Goal: Task Accomplishment & Management: Complete application form

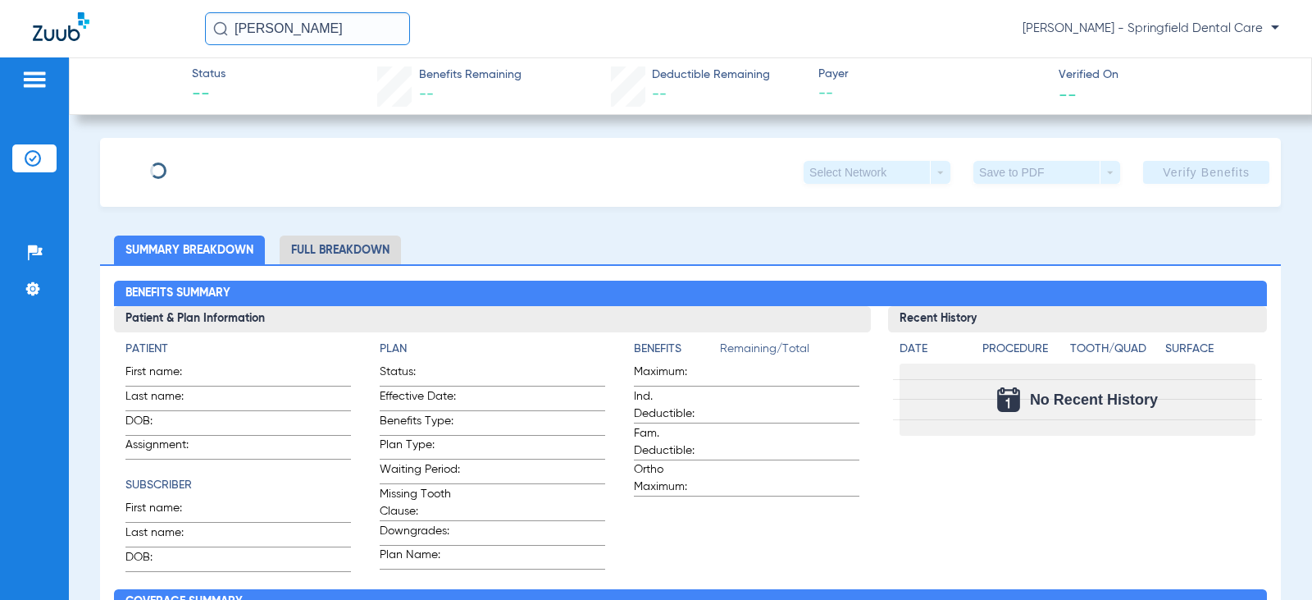
type input "[PERSON_NAME]"
type input "[DATE]"
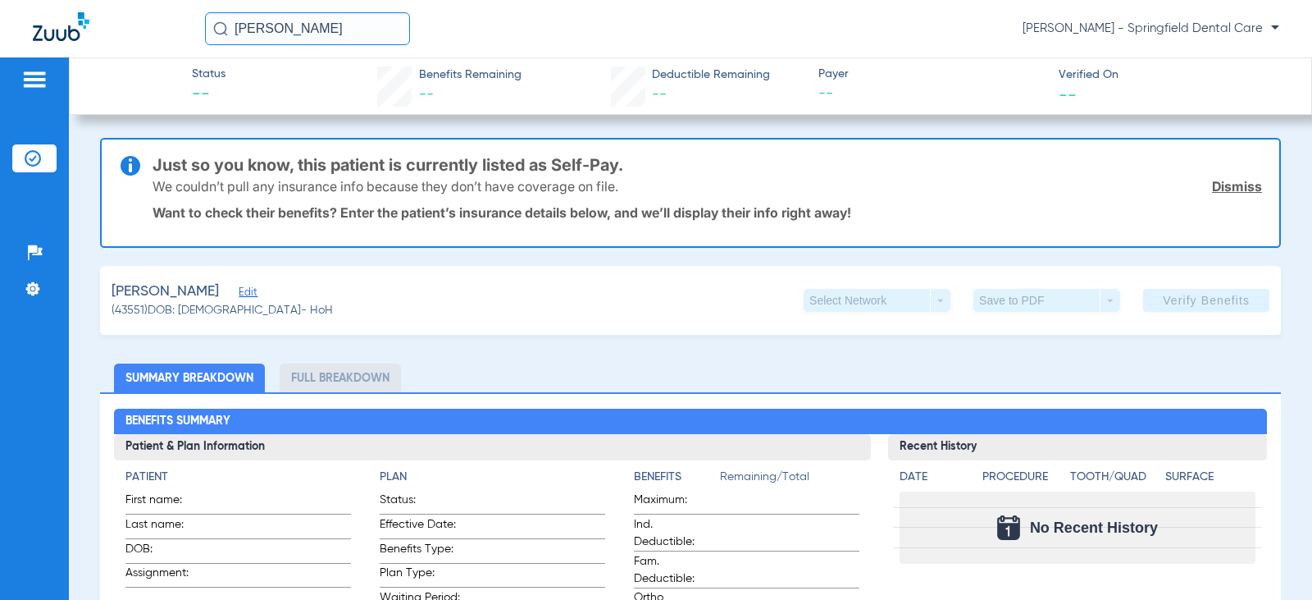
click at [199, 293] on div "[PERSON_NAME]" at bounding box center [222, 291] width 221 height 21
click at [239, 294] on span "Edit" at bounding box center [246, 294] width 15 height 16
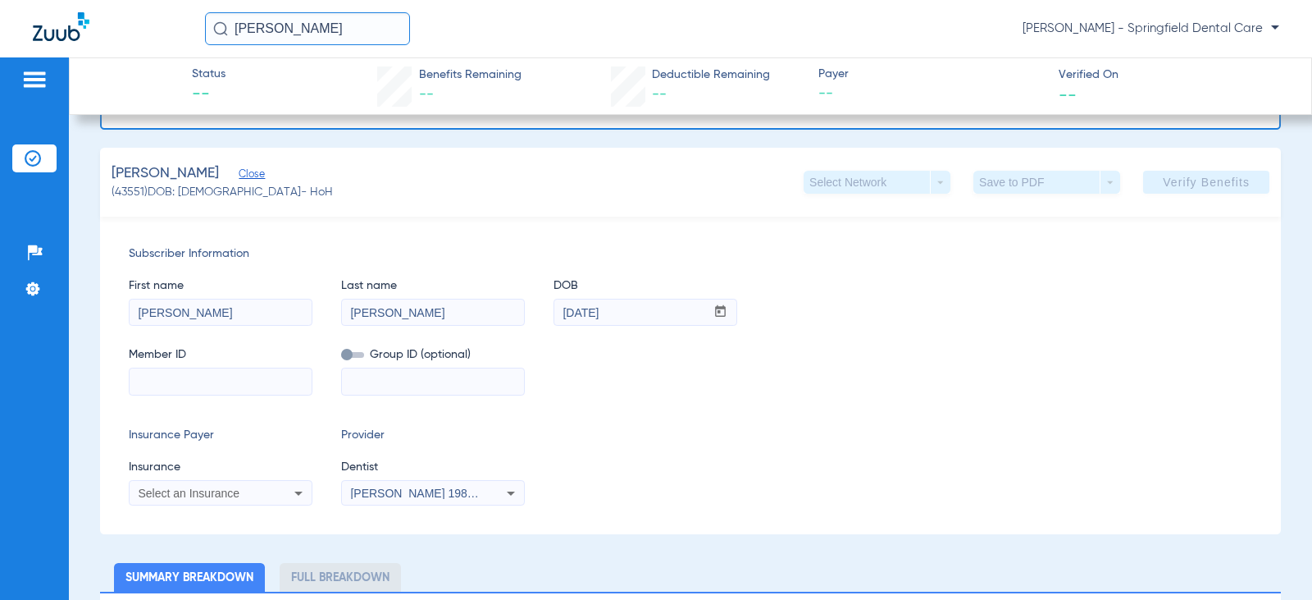
scroll to position [82, 0]
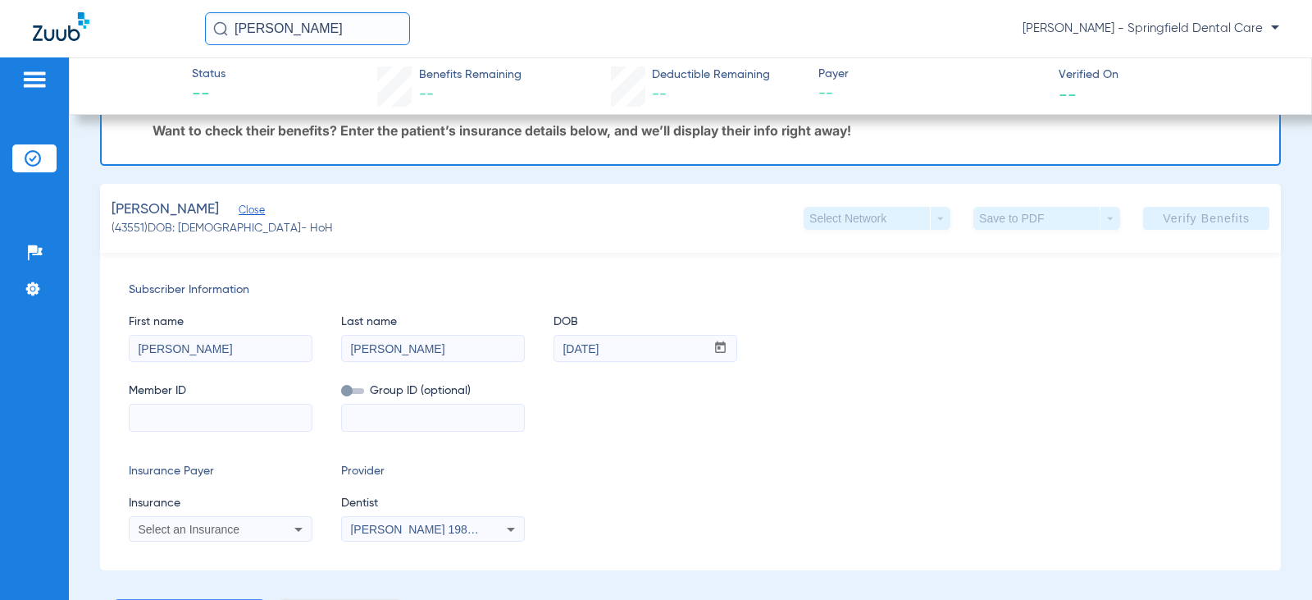
click at [182, 419] on input at bounding box center [221, 417] width 182 height 26
paste input "BFD378W24244"
type input "BFD378W24244"
click at [273, 520] on div "Select an Insurance" at bounding box center [221, 529] width 182 height 20
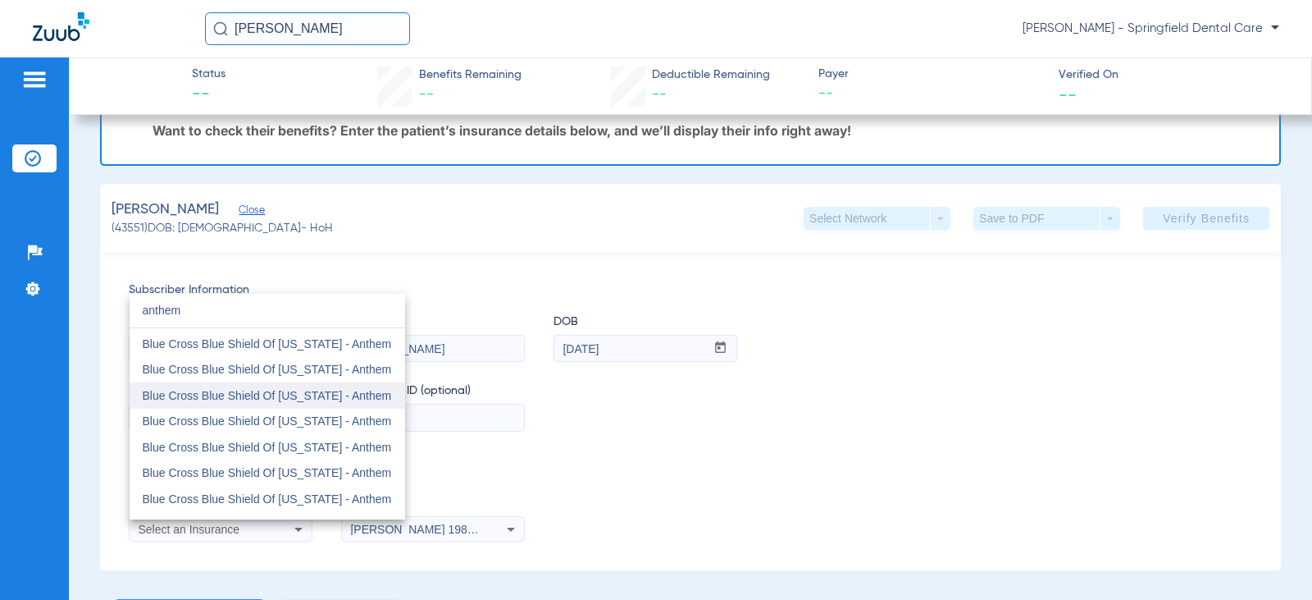
scroll to position [0, 0]
type input "anthem"
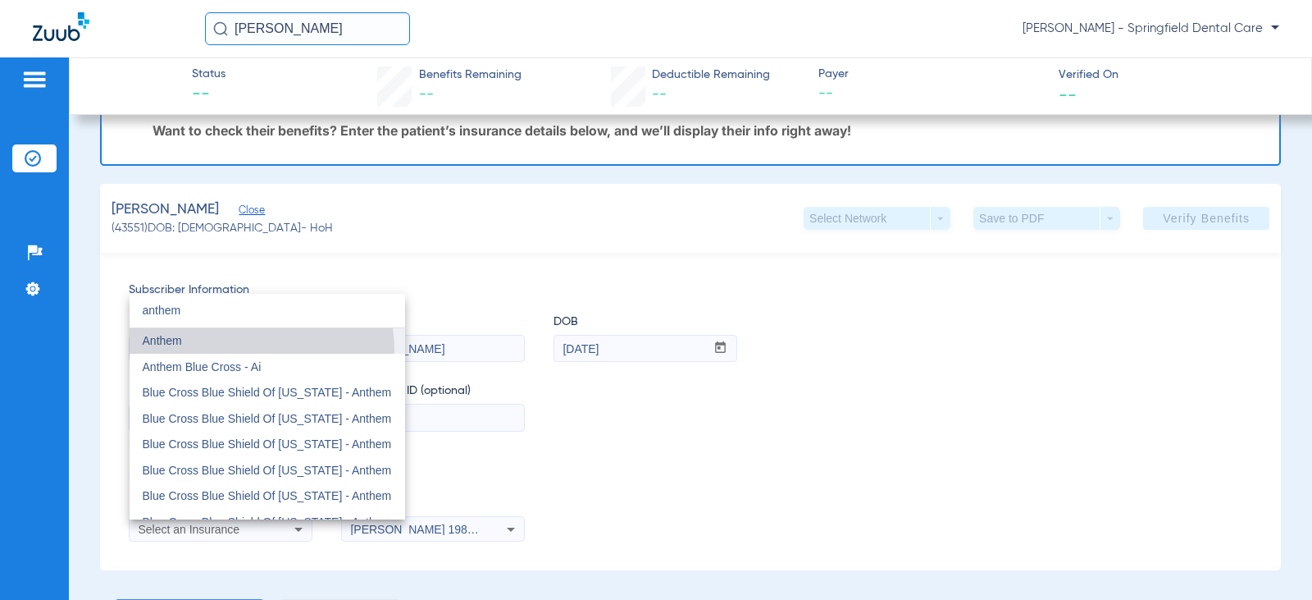
click at [233, 351] on mat-option "Anthem" at bounding box center [268, 341] width 276 height 26
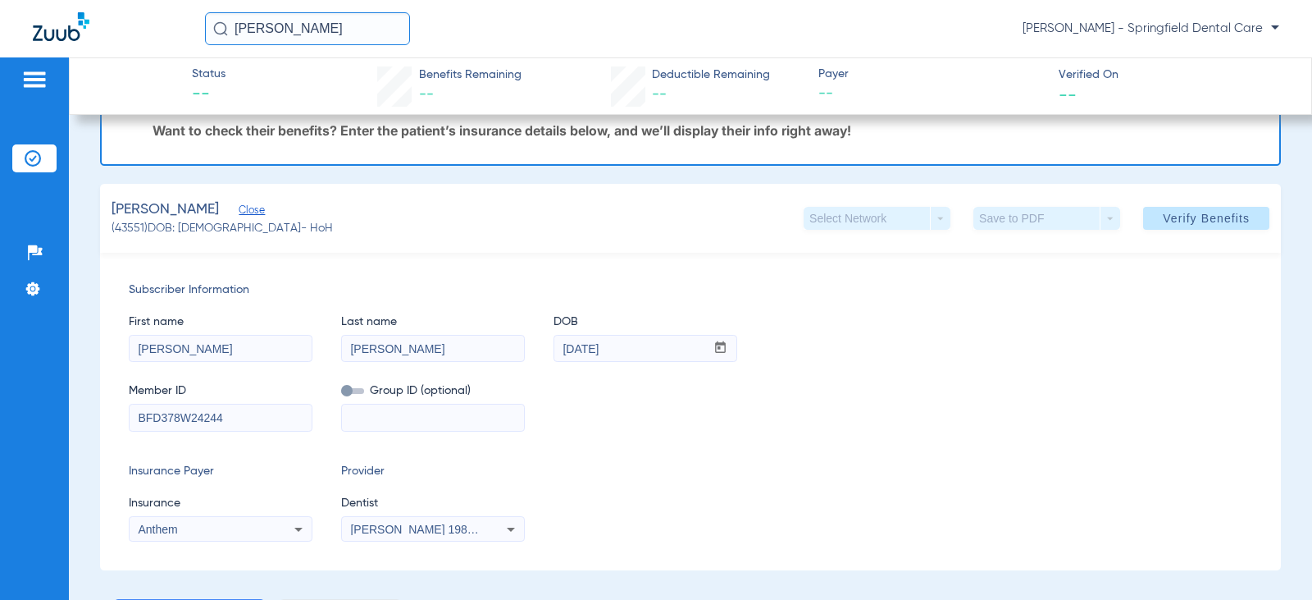
click at [448, 530] on span "[PERSON_NAME] 1982829420" at bounding box center [431, 528] width 162 height 13
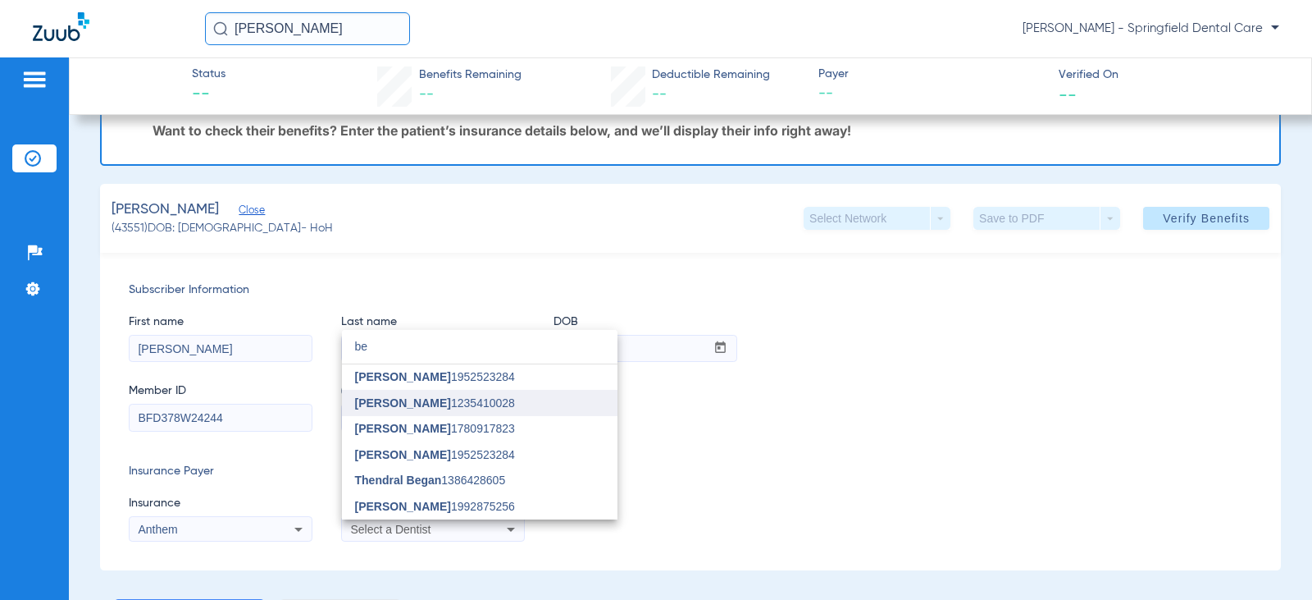
type input "be"
click at [406, 407] on span "[PERSON_NAME]" at bounding box center [403, 402] width 96 height 13
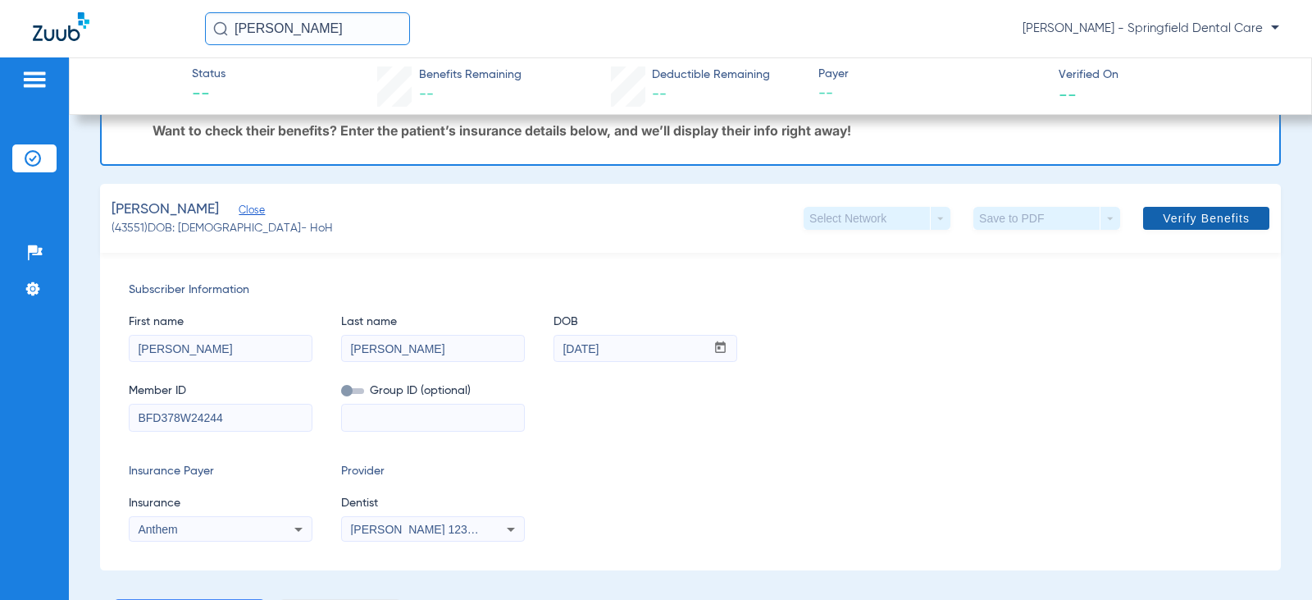
click at [1170, 214] on span "Verify Benefits" at bounding box center [1206, 218] width 87 height 13
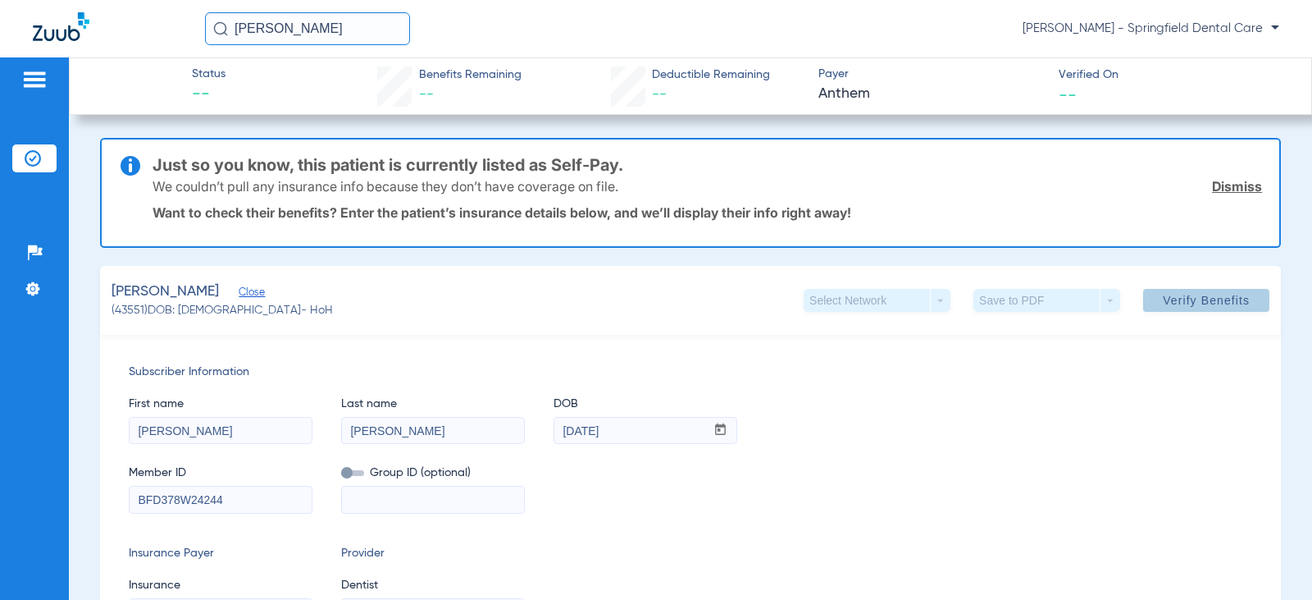
click at [1163, 296] on span "Verify Benefits" at bounding box center [1206, 300] width 87 height 13
click at [1200, 291] on span at bounding box center [1206, 299] width 126 height 39
